Goal: Use online tool/utility: Use online tool/utility

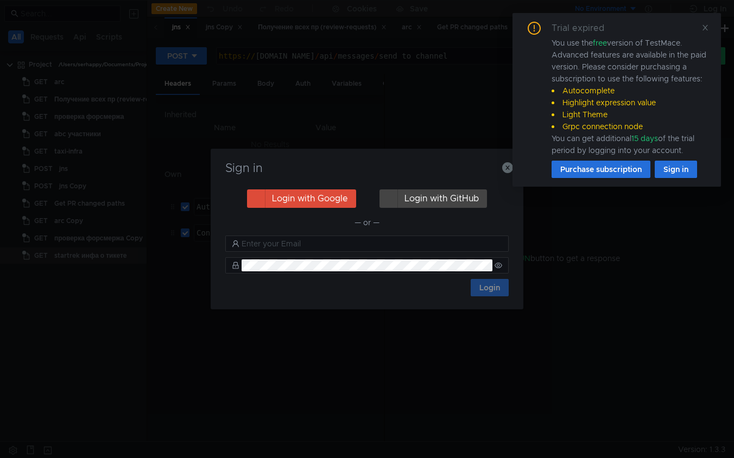
click at [706, 29] on icon at bounding box center [706, 28] width 8 height 8
click at [505, 168] on icon "button" at bounding box center [507, 167] width 11 height 11
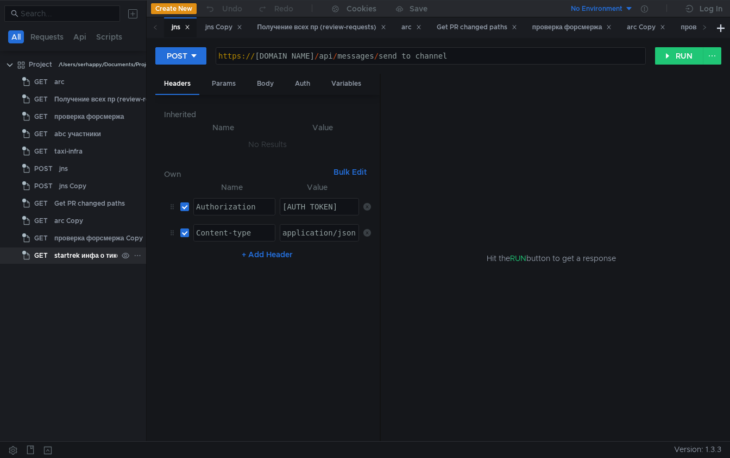
click at [70, 255] on div "startrek инфа о тикете" at bounding box center [90, 256] width 72 height 16
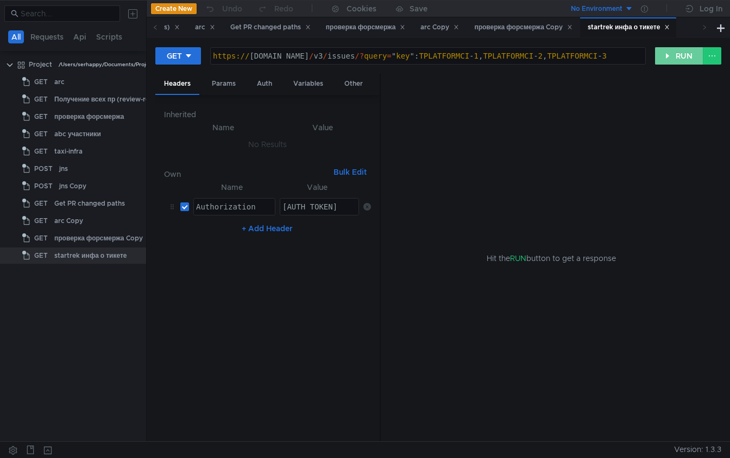
click at [680, 58] on button "RUN" at bounding box center [679, 55] width 48 height 17
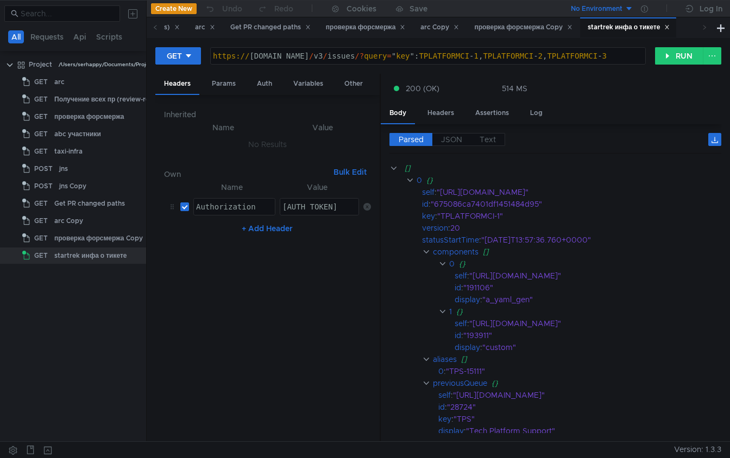
type textarea "[URL][DOMAIN_NAME]"key": TPLATFORMCI-1,TPLATFORMCI-2,TPLATFORMCI-3"
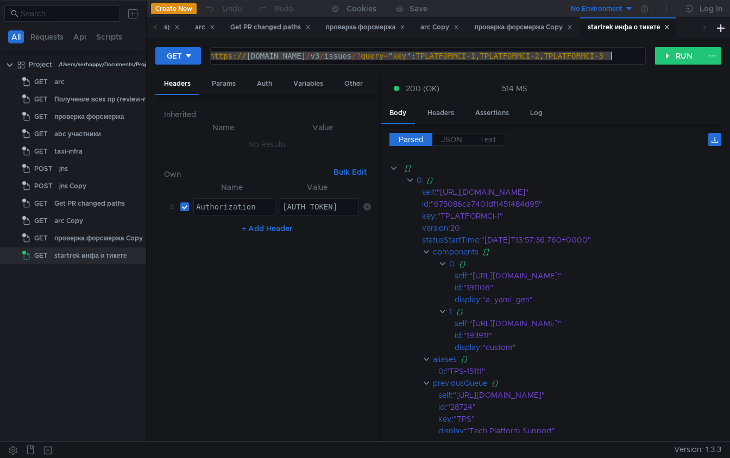
drag, startPoint x: 213, startPoint y: 56, endPoint x: 574, endPoint y: 56, distance: 361.2
click at [574, 56] on div "https:// [DOMAIN_NAME] / v3 / issues /? query = " key ": TPLATFORMCI - 1 , TPLA…" at bounding box center [427, 65] width 438 height 26
type textarea "[AUTH_TOKEN]"
click at [309, 210] on div "[AUTH_TOKEN]" at bounding box center [419, 216] width 278 height 26
drag, startPoint x: 285, startPoint y: 206, endPoint x: 340, endPoint y: 209, distance: 54.9
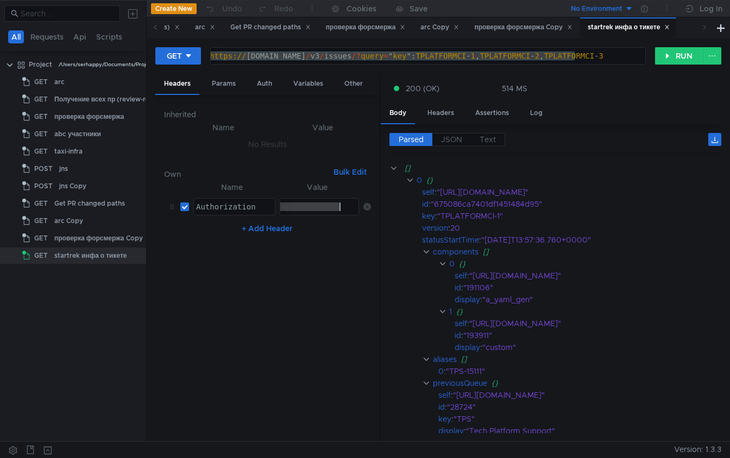
click at [340, 209] on div "[AUTH_TOKEN]" at bounding box center [220, 216] width 278 height 26
click at [247, 55] on div "https:// [DOMAIN_NAME] / v3 / issues /? query = " key ": TPLATFORMCI - 1 , TPLA…" at bounding box center [427, 65] width 438 height 26
drag, startPoint x: 228, startPoint y: 56, endPoint x: 601, endPoint y: 58, distance: 373.7
click at [601, 58] on div "https:// [DOMAIN_NAME] / v3 / issues /? query = " key ": TPLATFORMCI - 1 , TPLA…" at bounding box center [427, 65] width 438 height 26
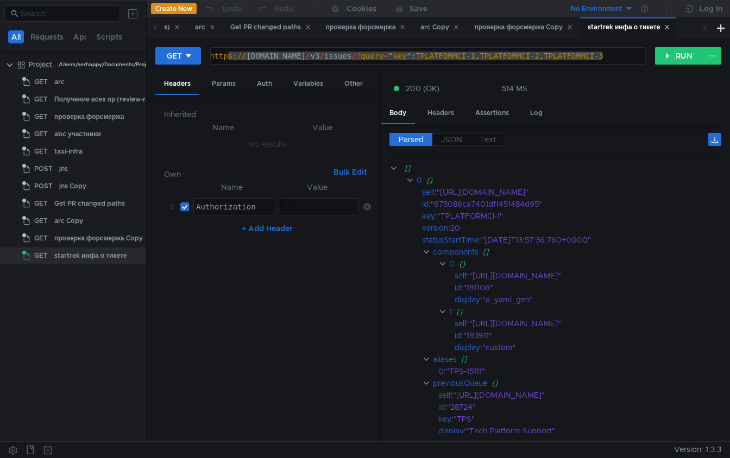
click at [601, 58] on div "https:// [DOMAIN_NAME] / v3 / issues /? query = " key ": TPLATFORMCI - 1 , TPLA…" at bounding box center [427, 65] width 438 height 26
drag, startPoint x: 447, startPoint y: 56, endPoint x: 596, endPoint y: 56, distance: 149.9
click at [596, 56] on div "https:// [DOMAIN_NAME] / v3 / issues /? query = " key ": TPLATFORMCI - 1 , TPLA…" at bounding box center [427, 65] width 438 height 26
